Goal: Task Accomplishment & Management: Manage account settings

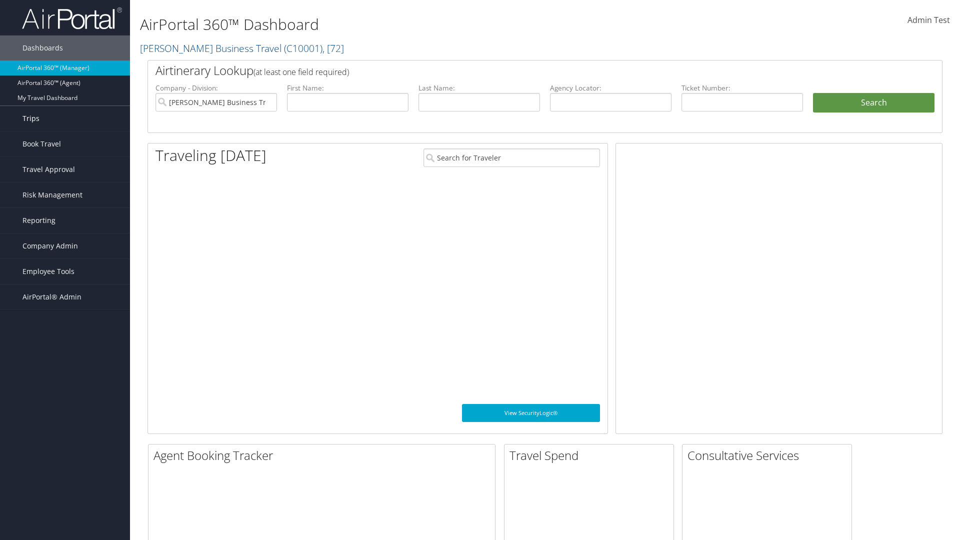
click at [65, 119] on link "Trips" at bounding box center [65, 118] width 130 height 25
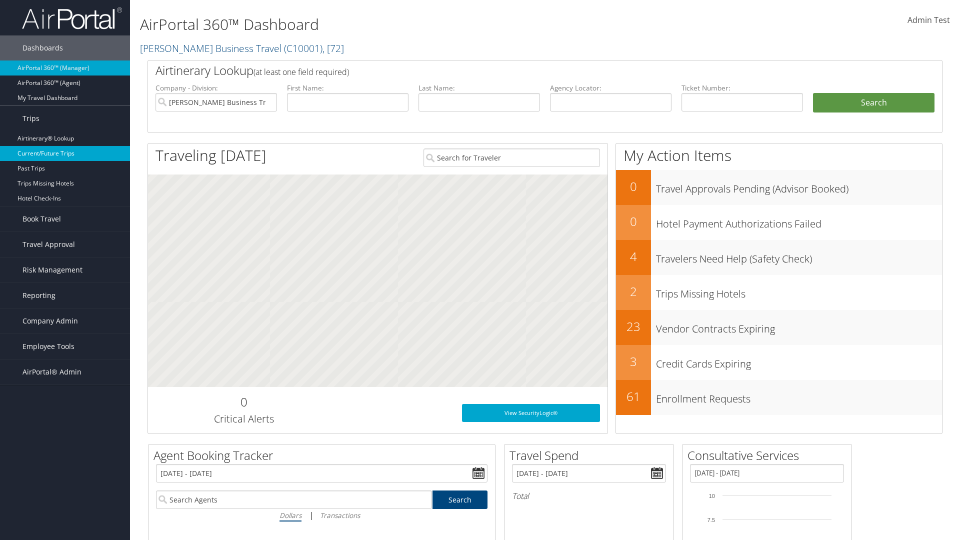
click at [65, 154] on link "Current/Future Trips" at bounding box center [65, 153] width 130 height 15
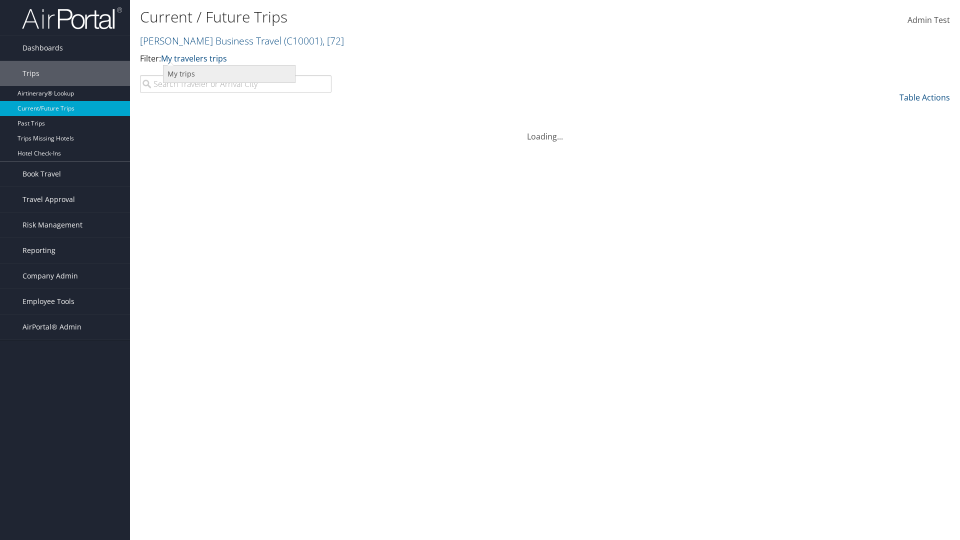
click at [229, 74] on link "My trips" at bounding box center [230, 74] width 132 height 17
click at [178, 58] on link "My trips" at bounding box center [176, 58] width 31 height 11
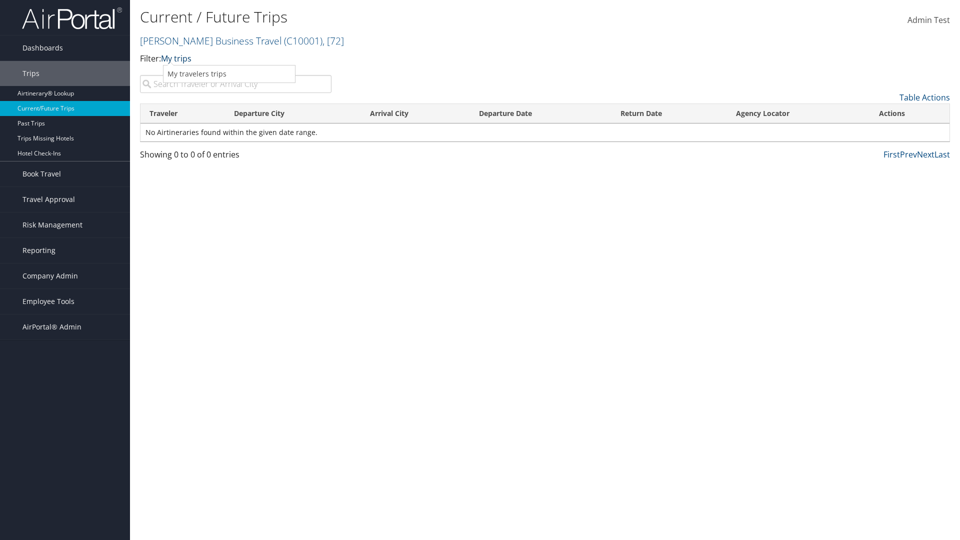
click at [178, 58] on link "My trips" at bounding box center [176, 58] width 31 height 11
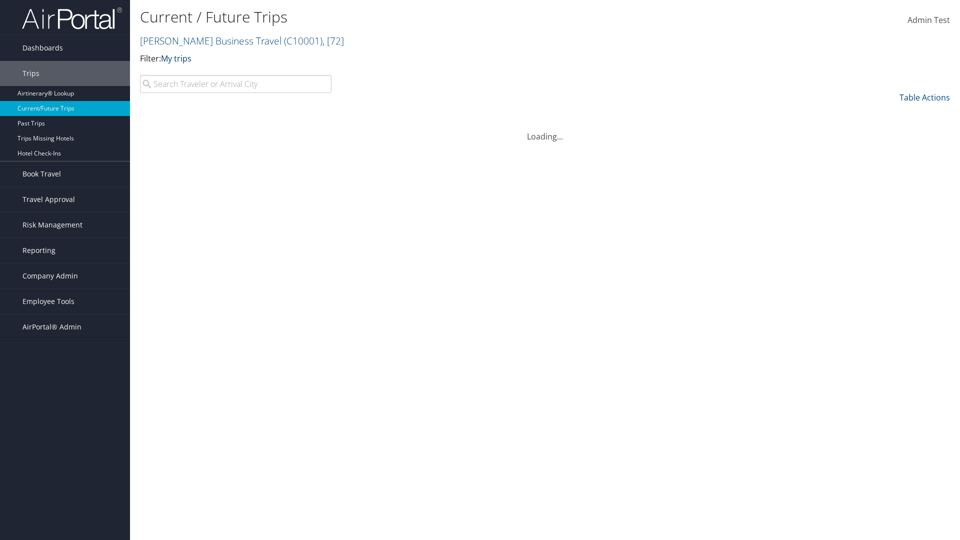
click at [178, 58] on link "My trips" at bounding box center [176, 58] width 31 height 11
click at [229, 74] on link "My travelers trips" at bounding box center [230, 74] width 132 height 17
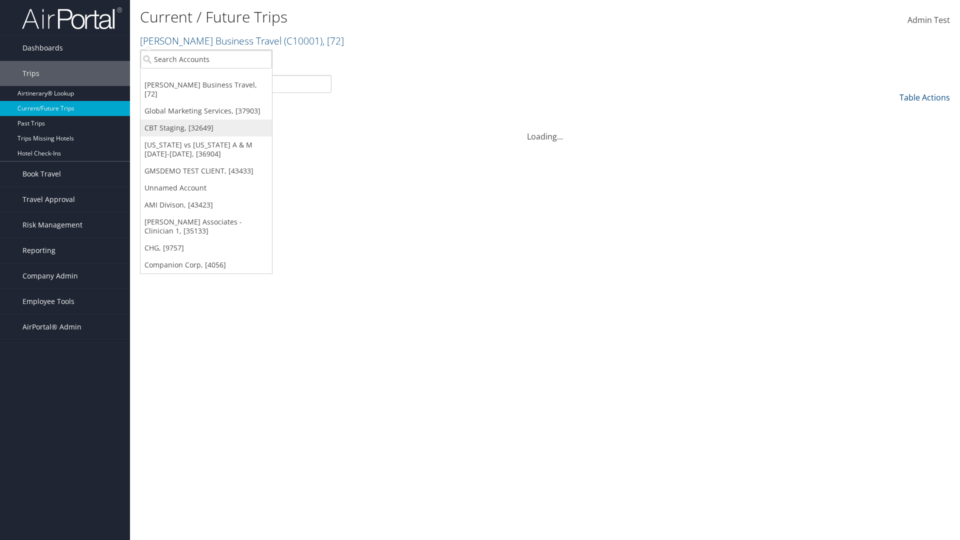
click at [206, 120] on link "CBT Staging, [32649]" at bounding box center [207, 128] width 132 height 17
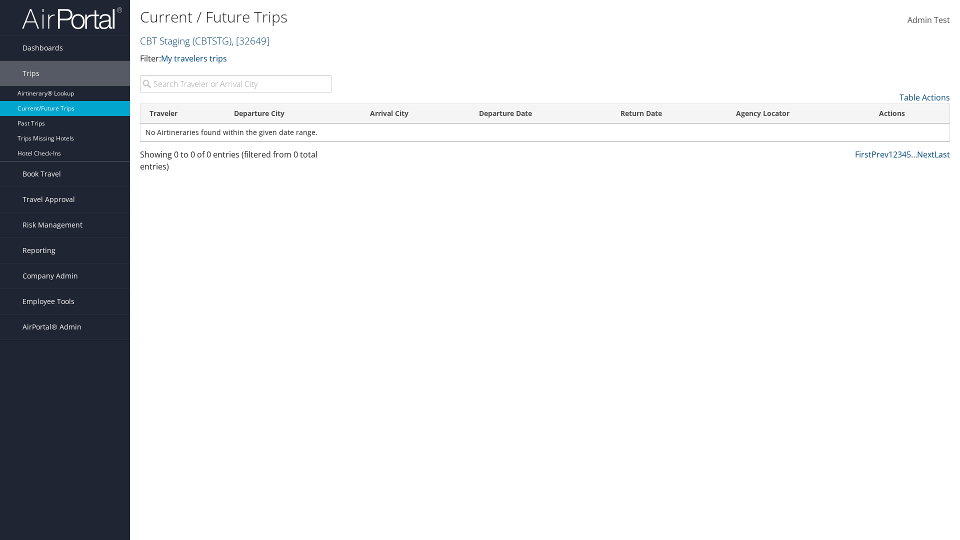
click at [165, 41] on link "CBT Staging ( CBTSTG ) , [ 32649 ]" at bounding box center [205, 41] width 130 height 14
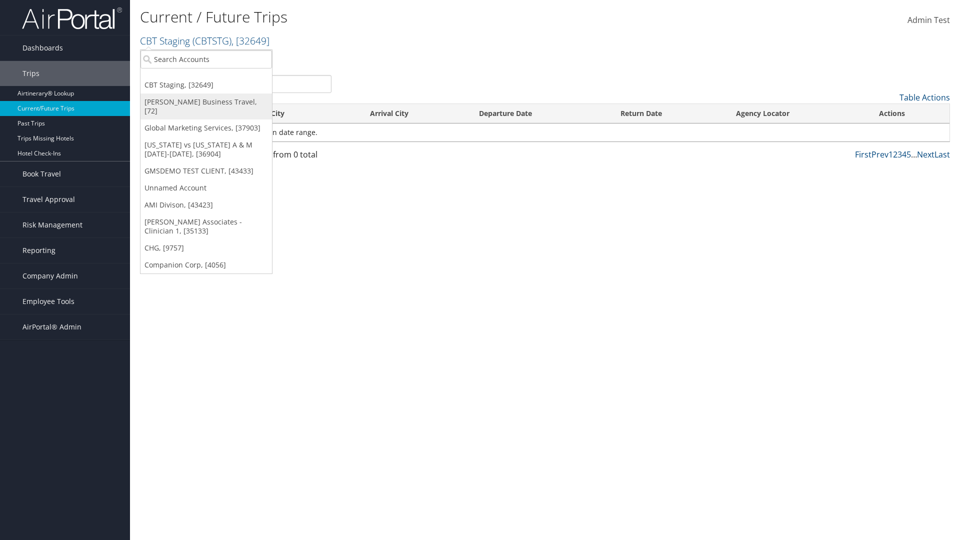
click at [206, 102] on link "[PERSON_NAME] Business Travel, [72]" at bounding box center [207, 107] width 132 height 26
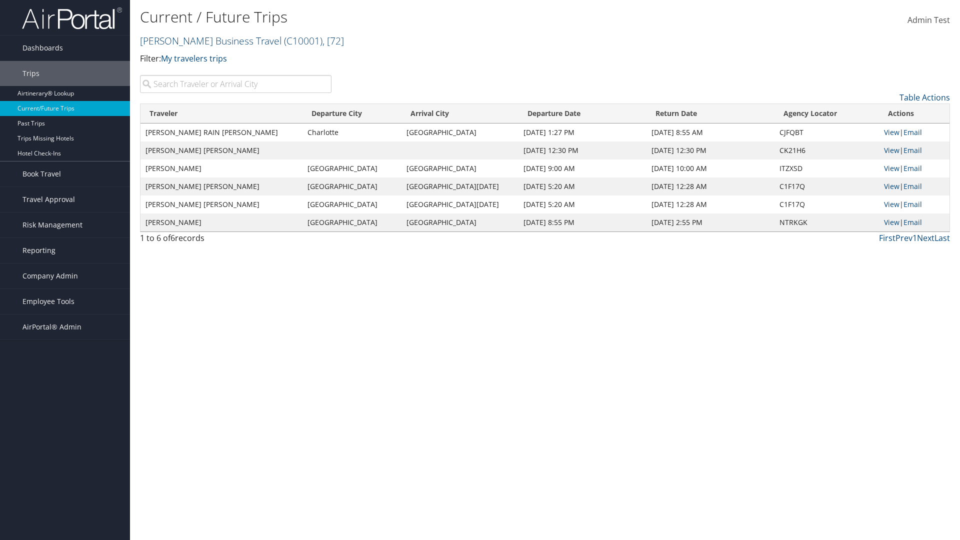
click at [206, 41] on link "Christopherson Business Travel ( C10001 ) , [ 72 ]" at bounding box center [242, 41] width 204 height 14
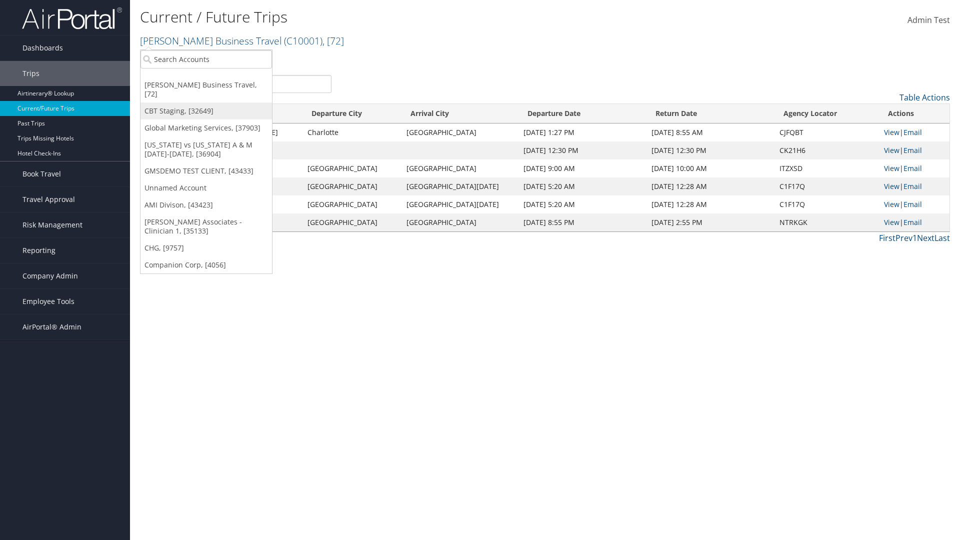
click at [206, 103] on link "CBT Staging, [32649]" at bounding box center [207, 111] width 132 height 17
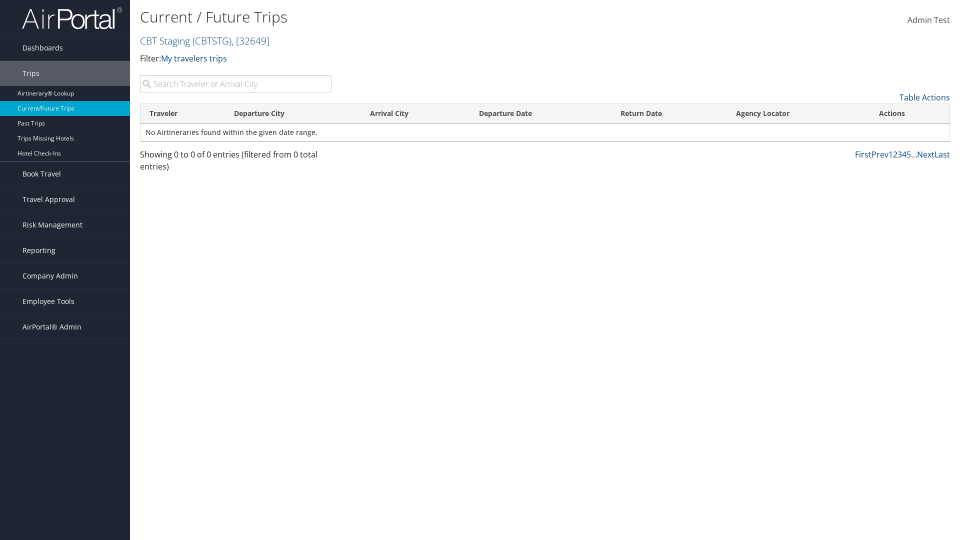
click at [183, 114] on th "Traveler" at bounding box center [183, 114] width 85 height 20
click at [293, 114] on th "Departure City" at bounding box center [293, 114] width 137 height 20
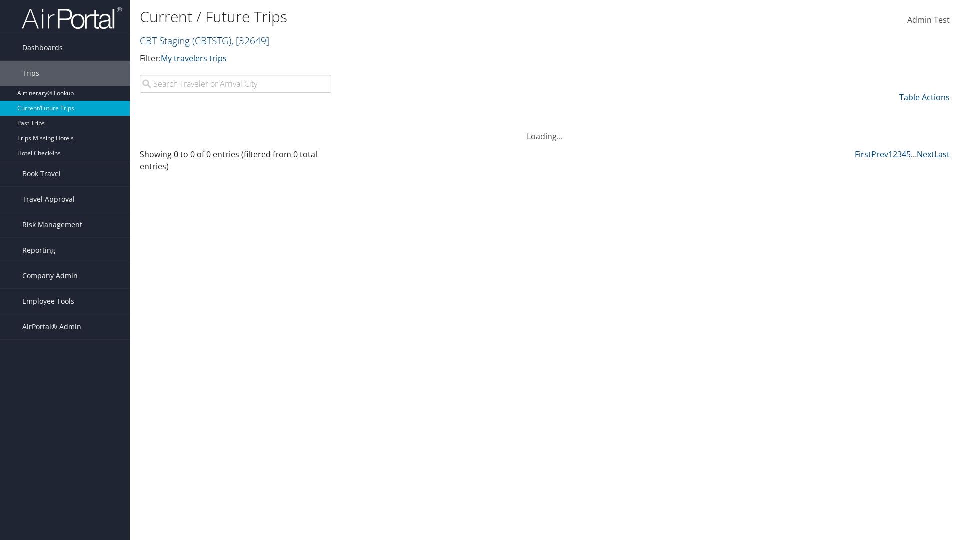
click at [293, 114] on th "Departure City" at bounding box center [293, 114] width 137 height 20
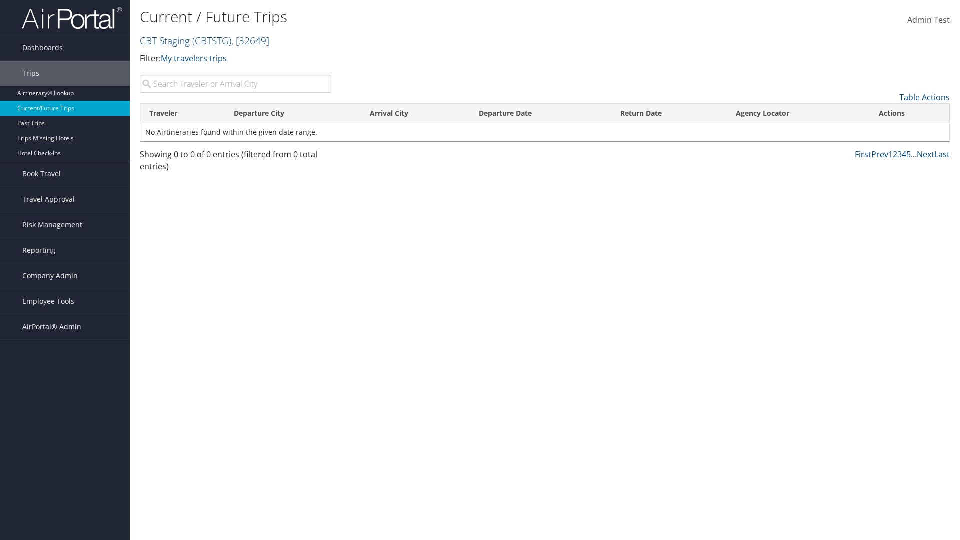
click at [415, 114] on th "Arrival City" at bounding box center [415, 114] width 109 height 20
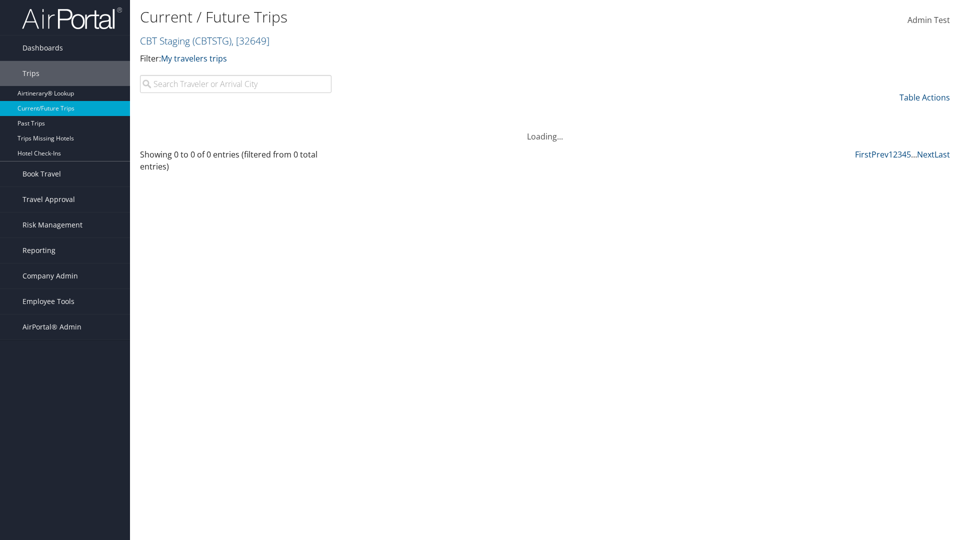
click at [415, 114] on th "Arrival City" at bounding box center [415, 114] width 109 height 20
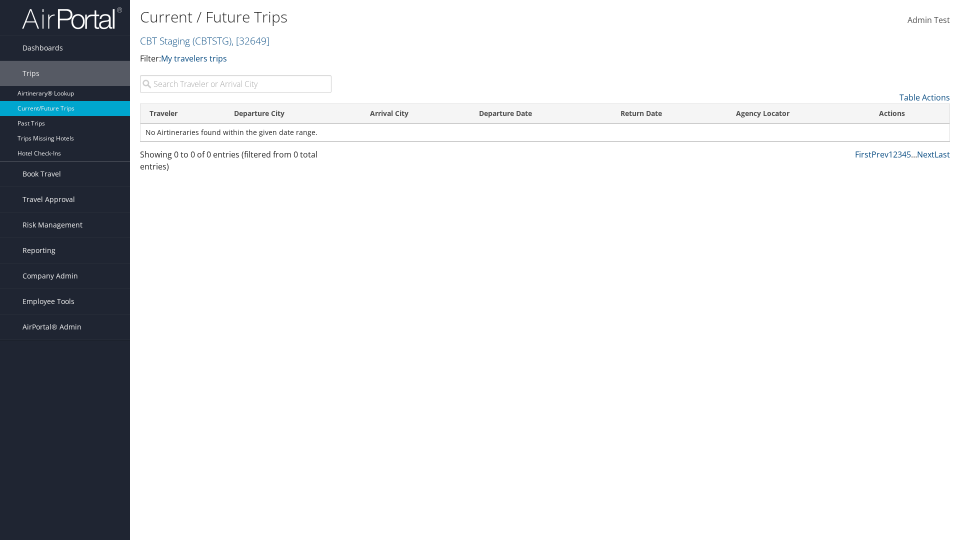
click at [541, 114] on th "Departure Date" at bounding box center [541, 114] width 142 height 20
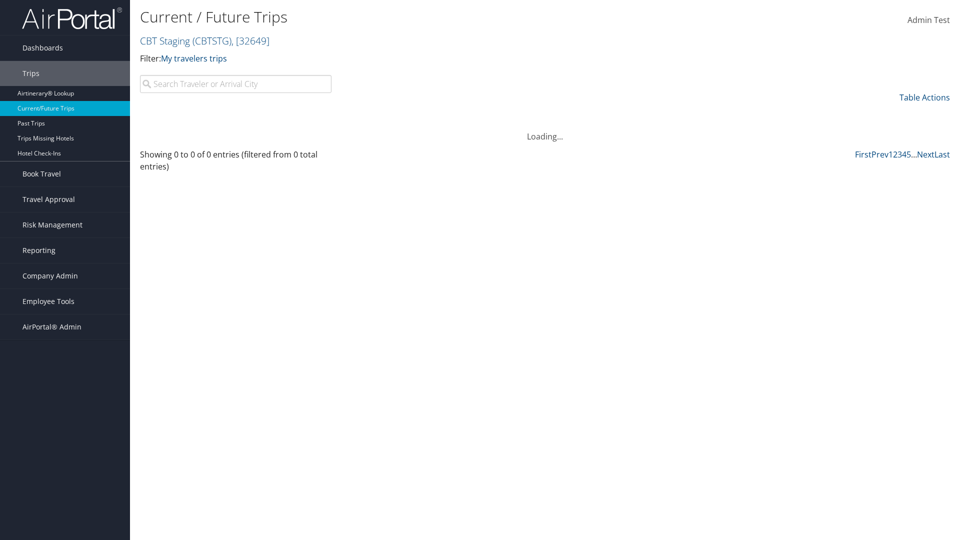
click at [541, 114] on th "Departure Date" at bounding box center [541, 114] width 142 height 20
click at [669, 114] on th "Return Date" at bounding box center [670, 114] width 116 height 20
click at [798, 114] on th "Agency Locator" at bounding box center [798, 114] width 143 height 20
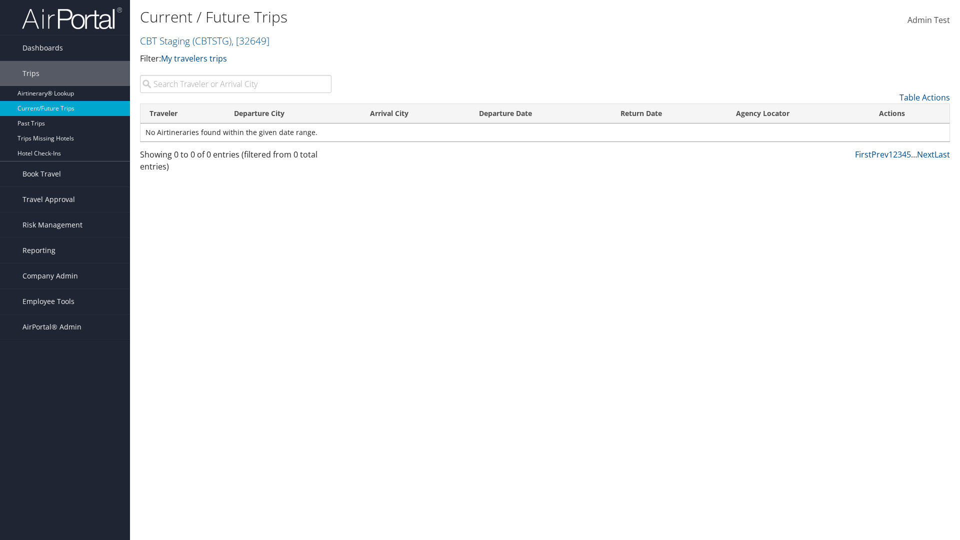
click at [798, 114] on th "Agency Locator" at bounding box center [798, 114] width 143 height 20
